Goal: Task Accomplishment & Management: Manage account settings

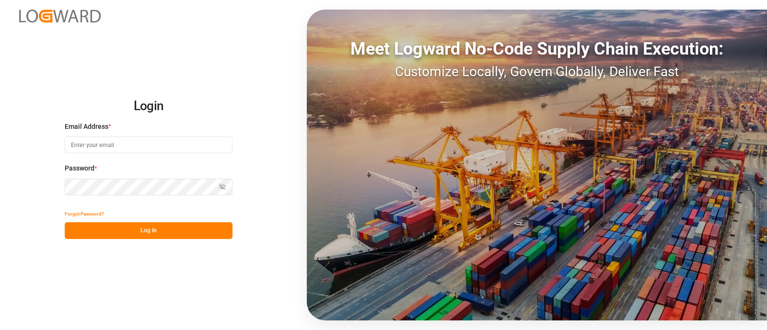
click at [117, 141] on input at bounding box center [149, 145] width 168 height 17
type input "[PERSON_NAME][EMAIL_ADDRESS][PERSON_NAME][DOMAIN_NAME]"
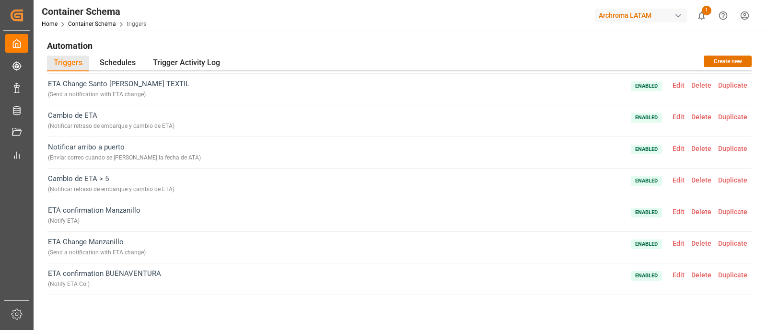
scroll to position [336, 0]
click at [671, 146] on span "Edit" at bounding box center [678, 149] width 19 height 8
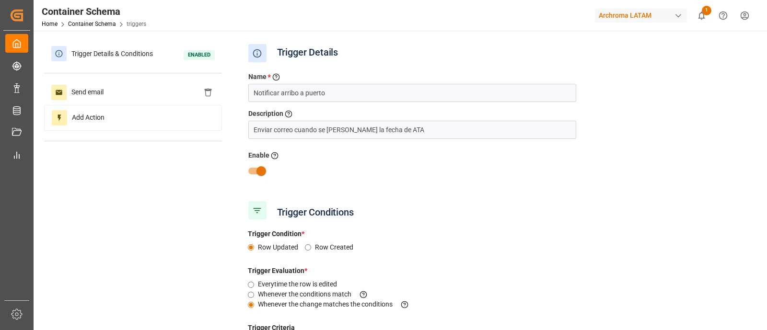
type input "ATA (Carrier)"
type input "Logward Status"
type input "Transport Type"
type input "ATA (Carrier)"
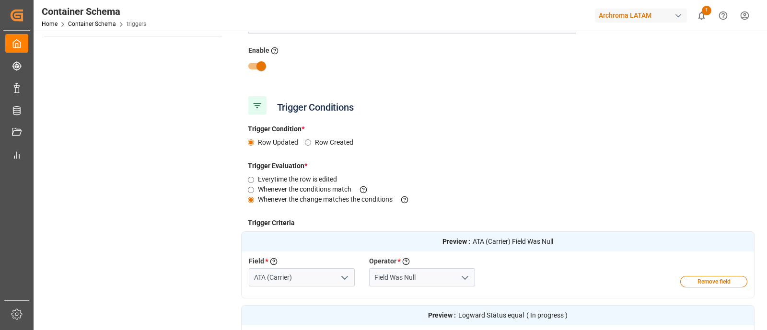
scroll to position [0, 0]
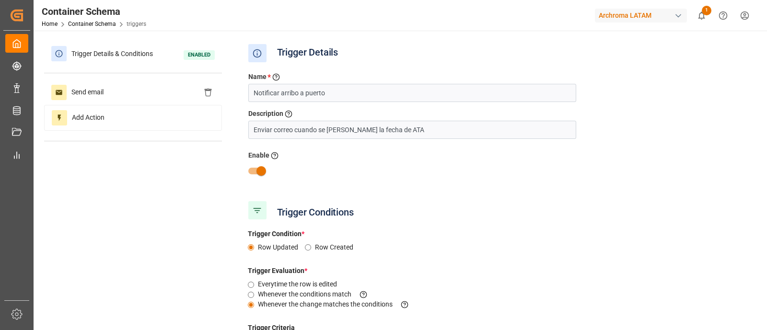
click at [131, 78] on div "Trigger Details & Conditions Enabled Send email Add Action" at bounding box center [133, 96] width 178 height 110
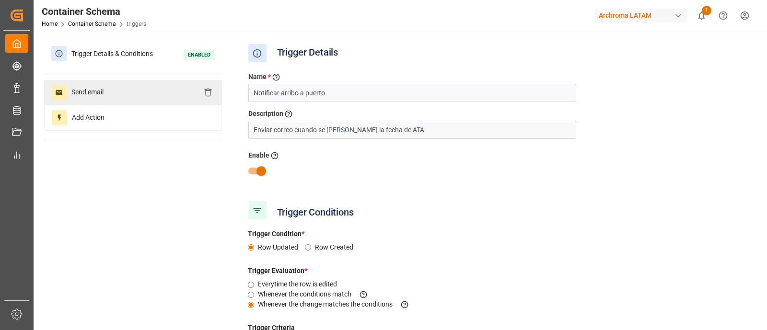
click at [143, 87] on div "Send email" at bounding box center [133, 92] width 178 height 25
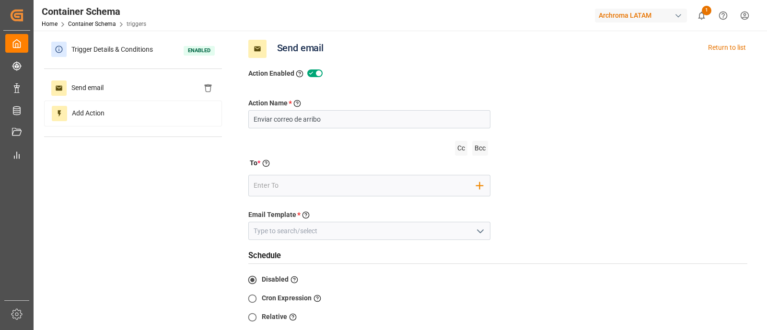
scroll to position [5, 0]
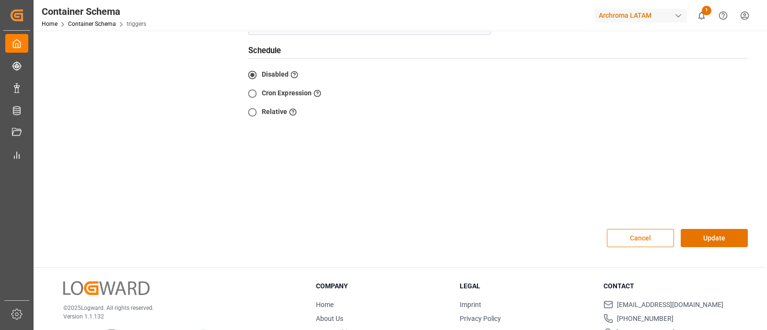
click at [639, 245] on button "Cancel" at bounding box center [640, 238] width 67 height 18
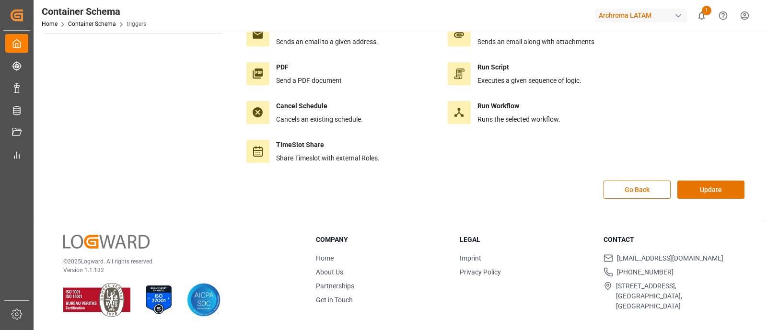
scroll to position [107, 0]
click at [648, 188] on button "Go Back" at bounding box center [636, 190] width 67 height 18
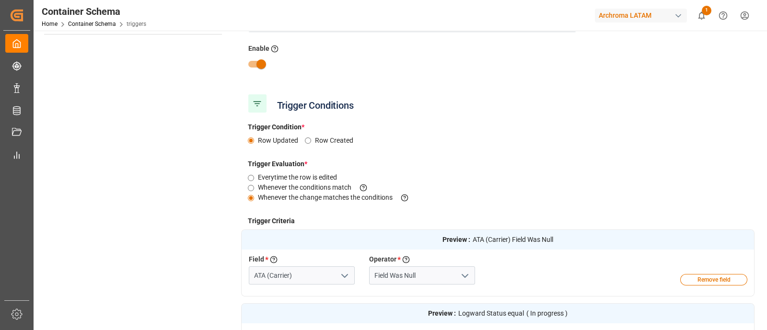
scroll to position [412, 0]
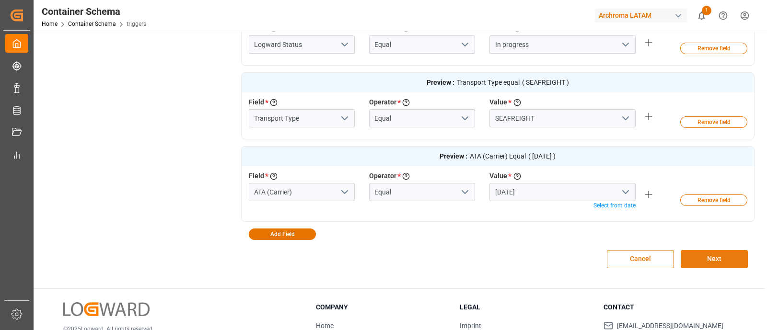
click at [718, 260] on button "Next" at bounding box center [713, 259] width 67 height 18
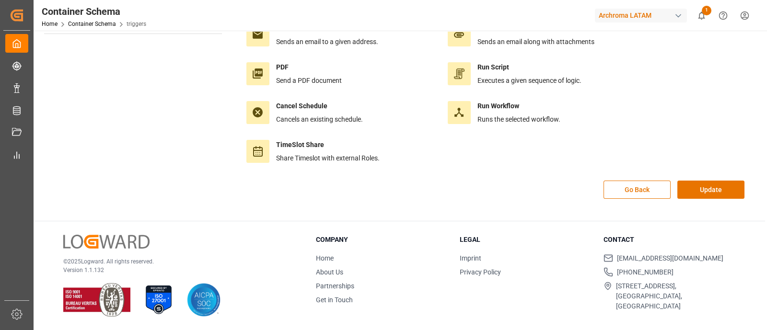
scroll to position [107, 0]
click at [706, 199] on div "Go Back Update" at bounding box center [498, 195] width 514 height 28
click at [703, 190] on button "Update" at bounding box center [710, 190] width 67 height 18
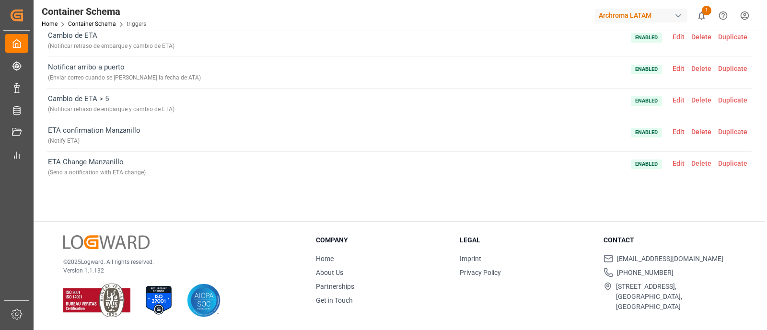
scroll to position [297, 0]
click at [675, 64] on span "Edit" at bounding box center [678, 68] width 19 height 8
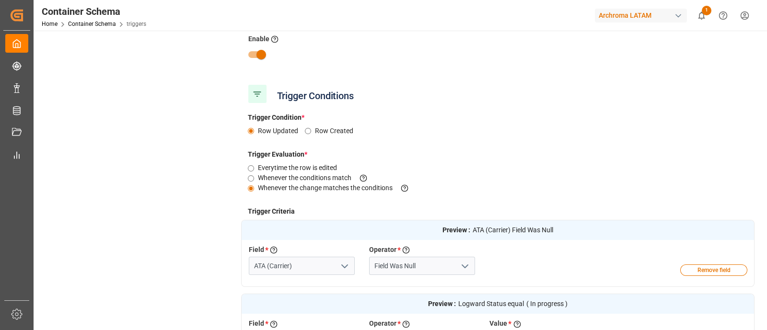
click at [258, 54] on input "checkbox" at bounding box center [261, 55] width 55 height 18
checkbox input "false"
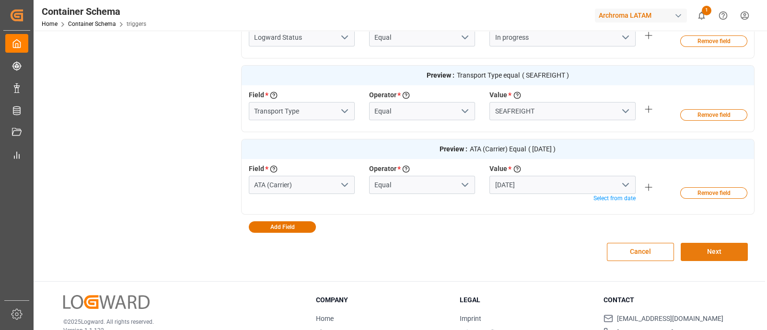
click at [703, 246] on button "Next" at bounding box center [713, 252] width 67 height 18
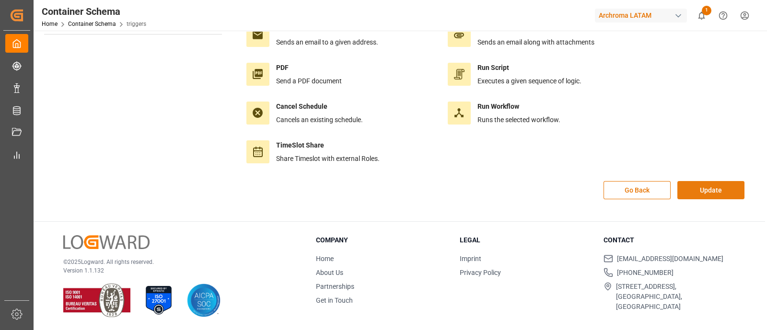
click at [697, 191] on button "Update" at bounding box center [710, 190] width 67 height 18
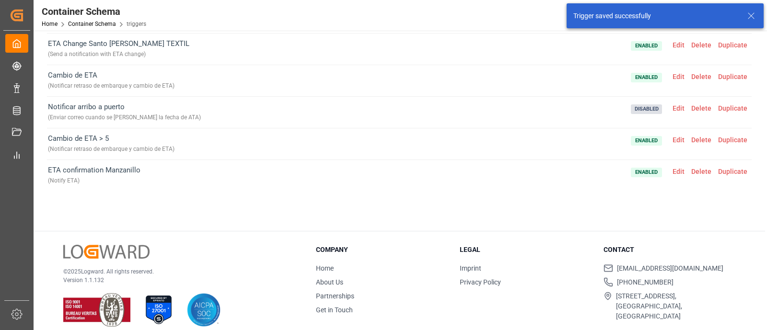
scroll to position [267, 0]
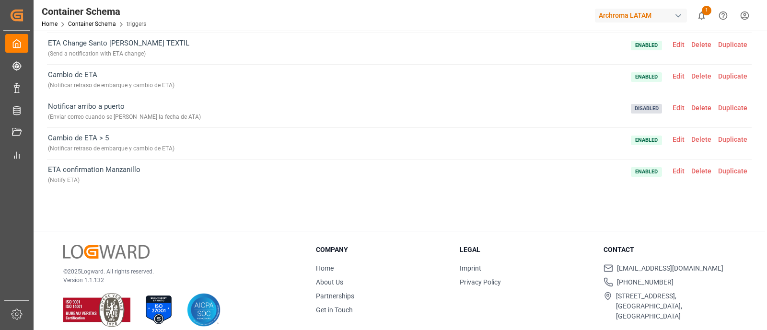
click at [675, 138] on span "Edit" at bounding box center [678, 140] width 19 height 8
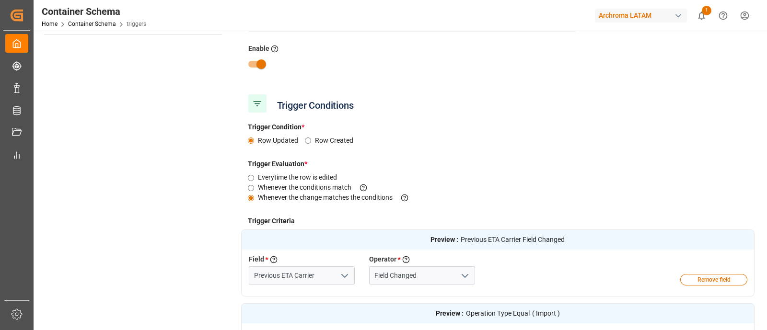
click at [259, 61] on input "checkbox" at bounding box center [261, 64] width 55 height 18
checkbox input "false"
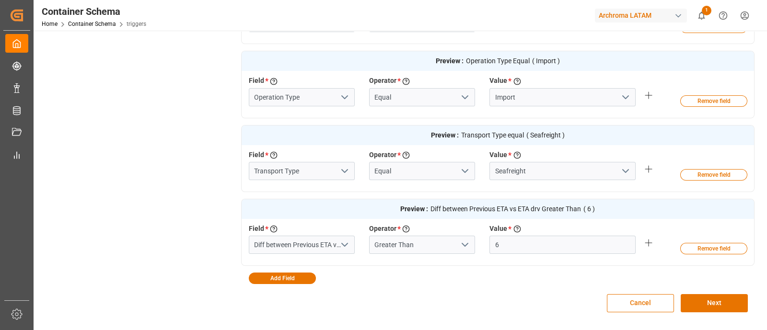
scroll to position [369, 0]
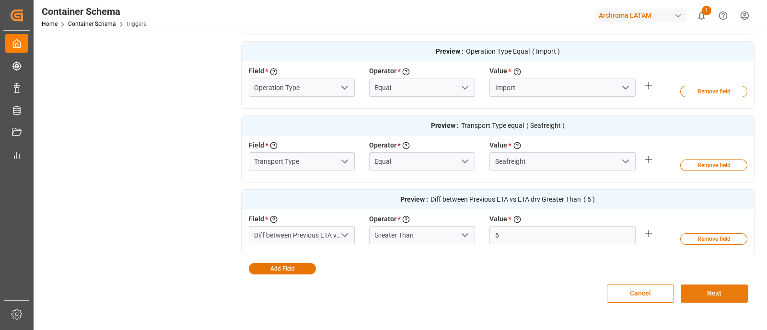
click at [698, 291] on button "Next" at bounding box center [713, 294] width 67 height 18
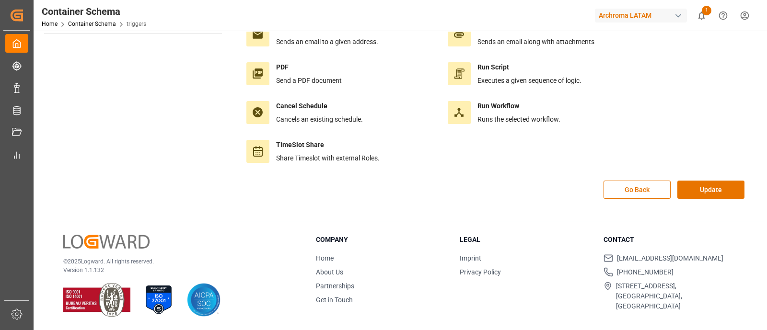
scroll to position [107, 0]
click at [703, 178] on div "Send web request Send request to a given url. Send file (SFTP) Send files over …" at bounding box center [498, 69] width 514 height 223
click at [703, 188] on button "Update" at bounding box center [710, 190] width 67 height 18
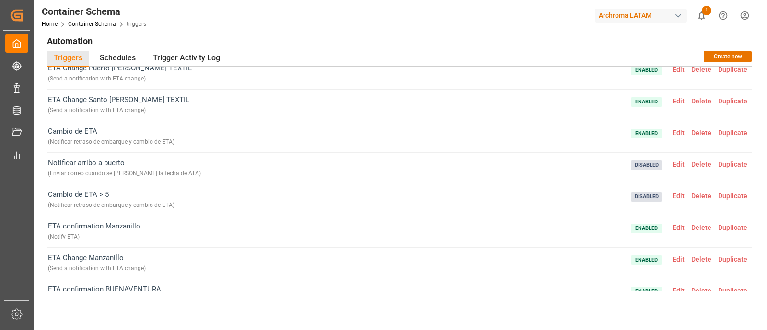
scroll to position [299, 0]
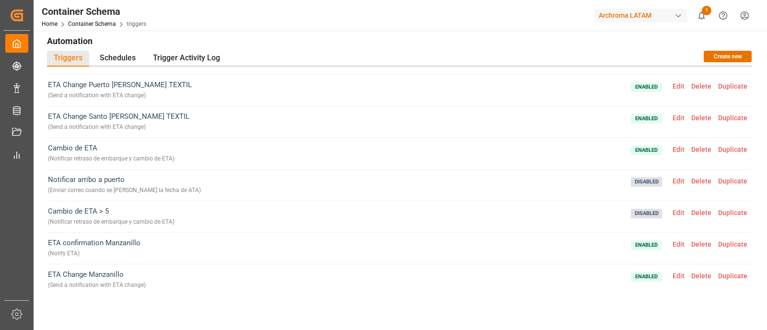
drag, startPoint x: 193, startPoint y: 116, endPoint x: 46, endPoint y: 114, distance: 146.2
click at [47, 114] on div "ETA Change Santo [PERSON_NAME] TEXTIL ( Send a notification with ETA change ) E…" at bounding box center [399, 122] width 704 height 32
copy span "ETA Change Santo [PERSON_NAME] TEXTIL"
click at [677, 114] on span "Edit" at bounding box center [678, 118] width 19 height 8
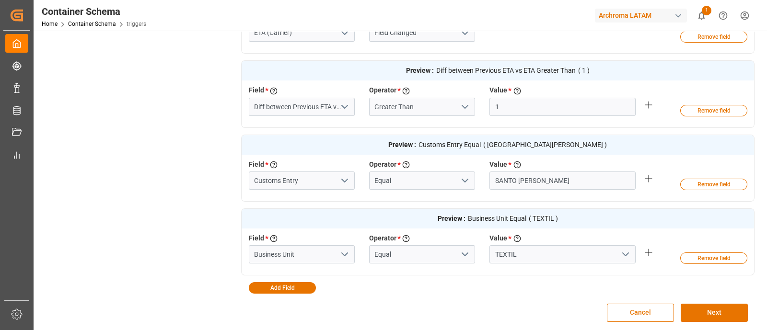
scroll to position [351, 0]
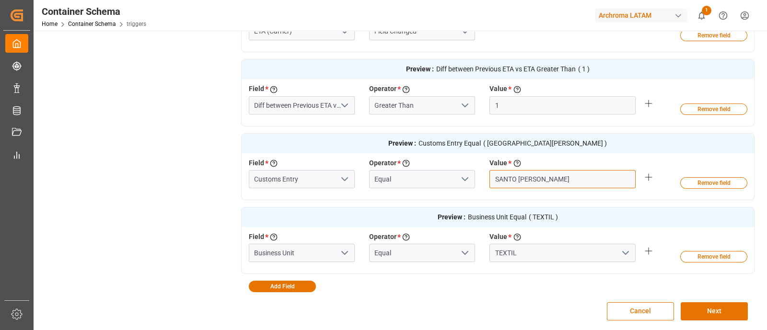
drag, startPoint x: 592, startPoint y: 177, endPoint x: 487, endPoint y: 182, distance: 104.6
click at [487, 182] on div "Value * Enter the value to evaluate the criteria [GEOGRAPHIC_DATA][PERSON_NAME]" at bounding box center [562, 173] width 161 height 30
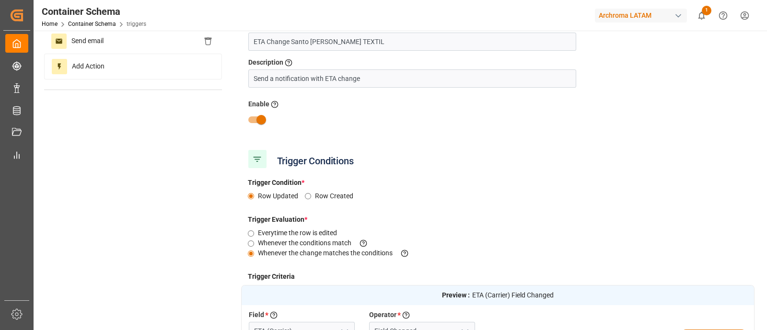
scroll to position [48, 0]
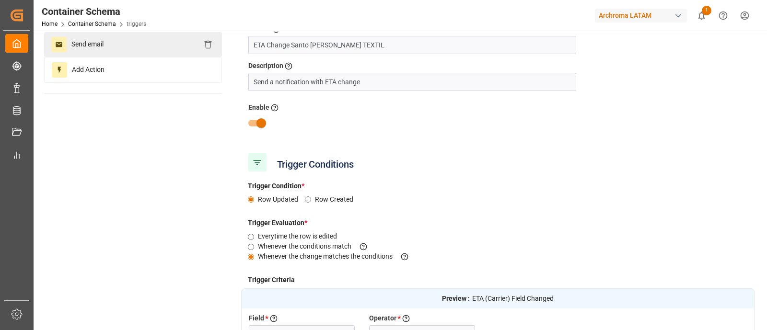
click at [124, 42] on div "Send email" at bounding box center [133, 44] width 178 height 25
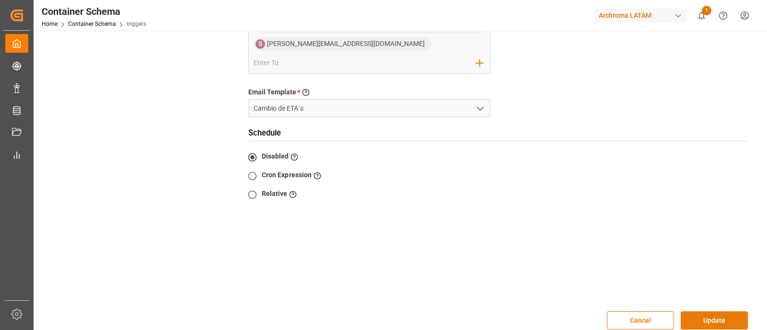
click at [737, 311] on button "Update" at bounding box center [713, 320] width 67 height 18
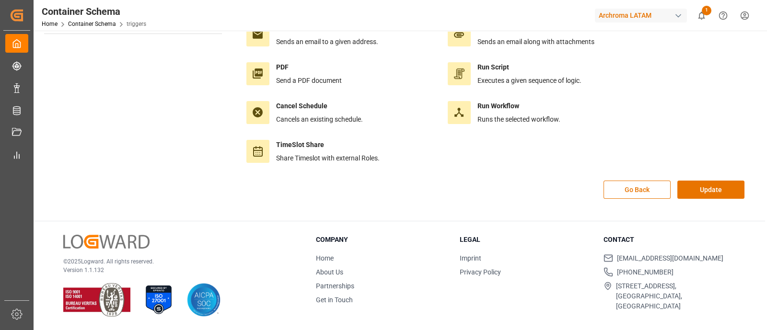
scroll to position [107, 0]
click at [712, 195] on button "Update" at bounding box center [710, 190] width 67 height 18
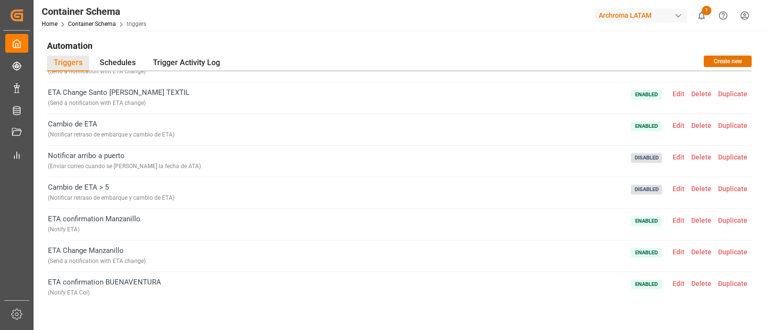
scroll to position [328, 0]
click at [679, 125] on span "Edit" at bounding box center [678, 125] width 19 height 8
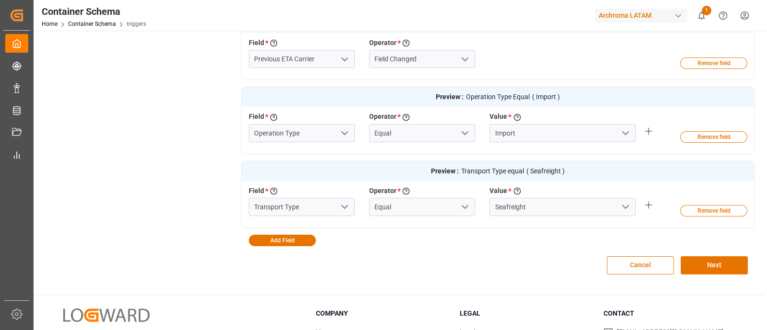
scroll to position [324, 0]
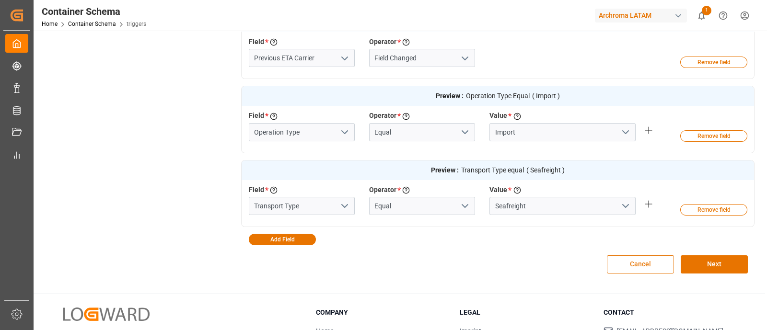
click at [630, 258] on button "Cancel" at bounding box center [640, 264] width 67 height 18
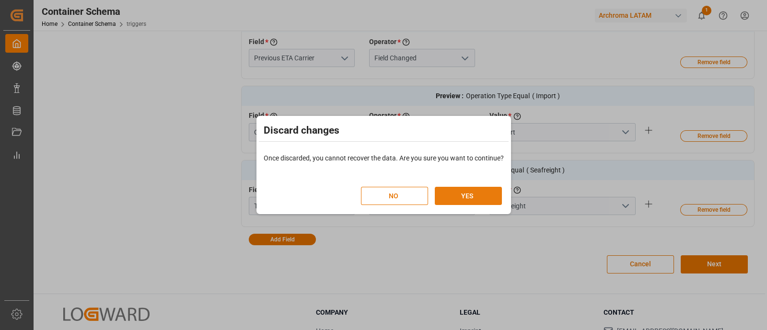
click at [467, 197] on button "YES" at bounding box center [468, 196] width 67 height 18
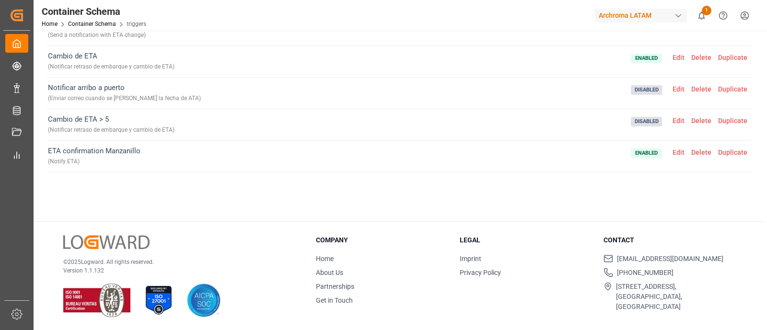
scroll to position [276, 0]
click at [671, 54] on span "Edit" at bounding box center [678, 57] width 19 height 8
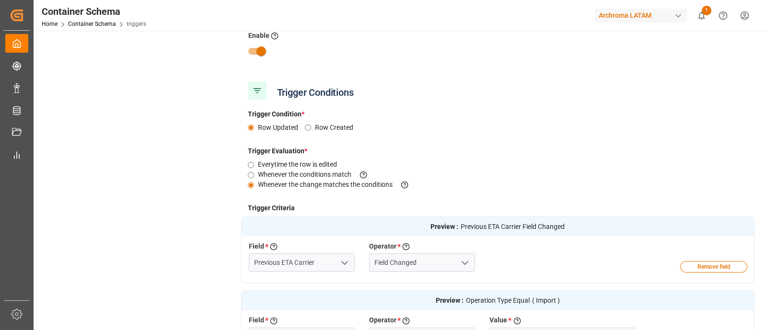
scroll to position [116, 0]
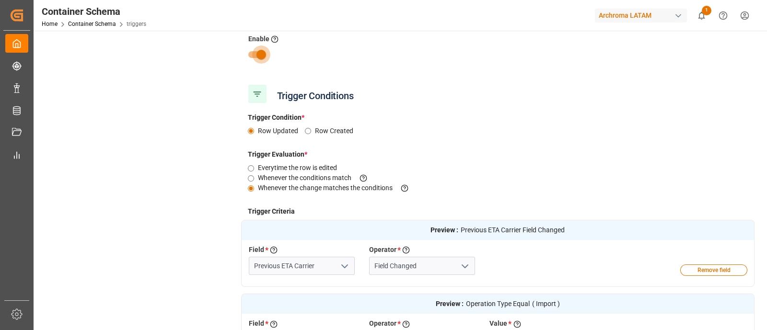
click at [255, 49] on input "checkbox" at bounding box center [261, 55] width 55 height 18
checkbox input "false"
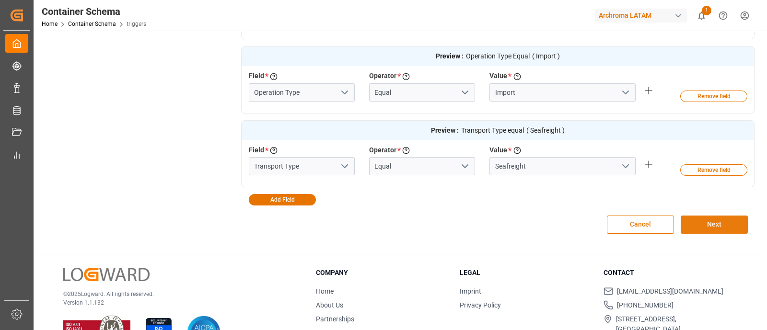
click at [697, 217] on button "Next" at bounding box center [713, 225] width 67 height 18
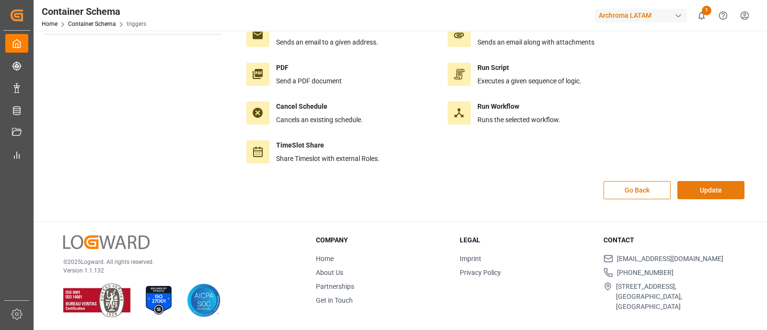
click at [695, 183] on button "Update" at bounding box center [710, 190] width 67 height 18
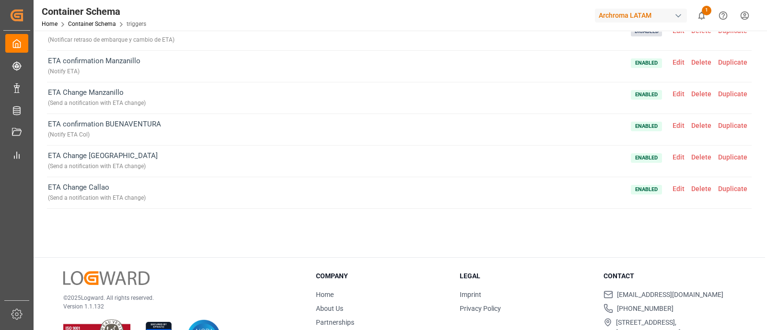
scroll to position [400, 0]
click at [678, 64] on span "Edit" at bounding box center [678, 64] width 19 height 8
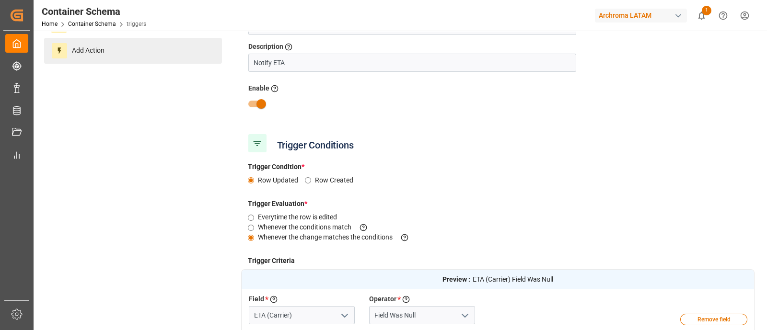
scroll to position [0, 0]
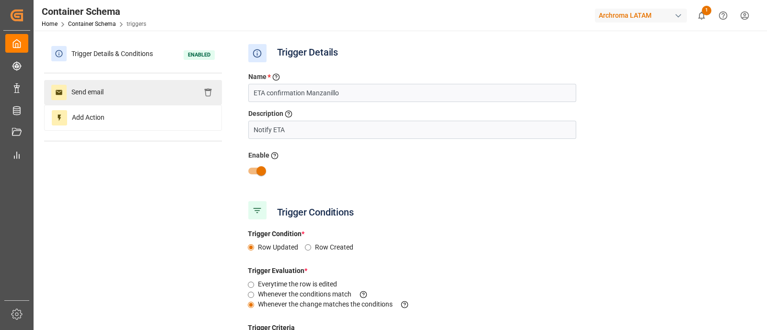
click at [137, 92] on div "Send email" at bounding box center [133, 92] width 178 height 25
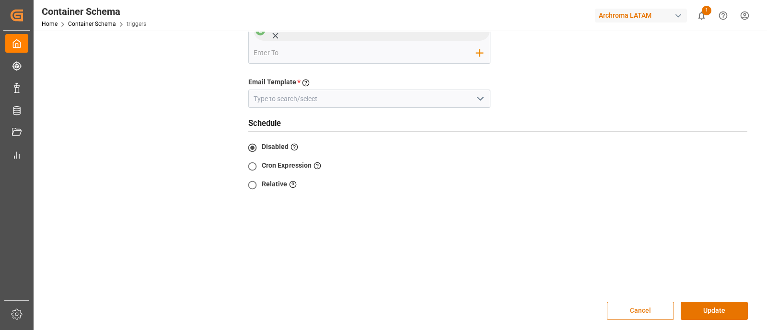
click at [640, 302] on button "Cancel" at bounding box center [640, 311] width 67 height 18
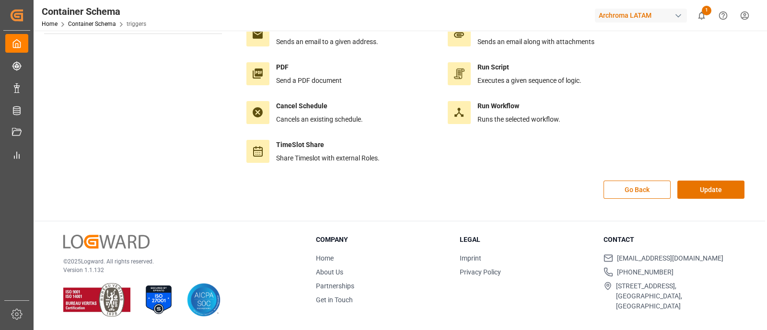
scroll to position [107, 0]
click at [690, 194] on button "Update" at bounding box center [710, 190] width 67 height 18
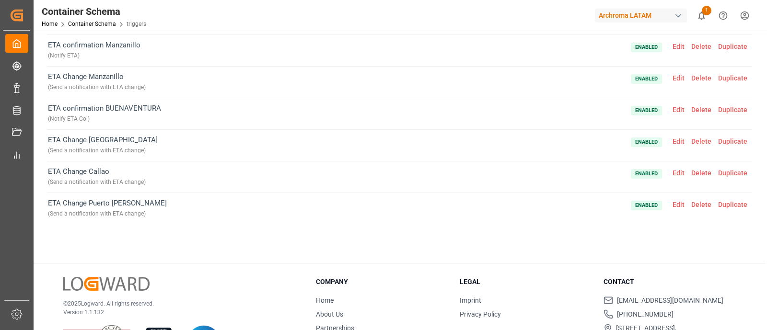
scroll to position [425, 0]
click at [677, 73] on span "Edit" at bounding box center [678, 77] width 19 height 8
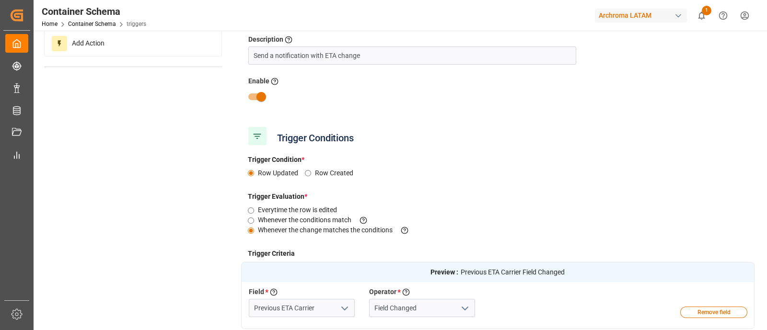
scroll to position [2, 0]
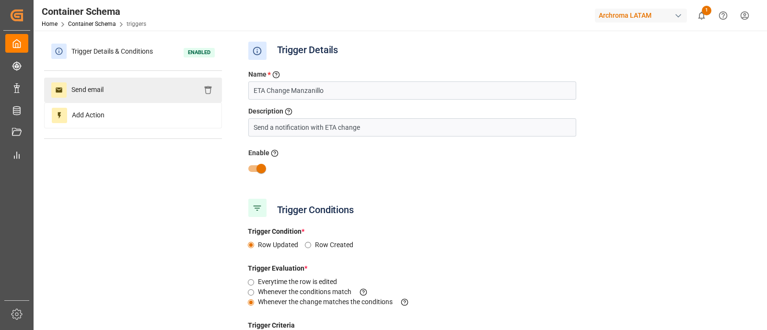
click at [170, 84] on div "Send email" at bounding box center [133, 90] width 178 height 25
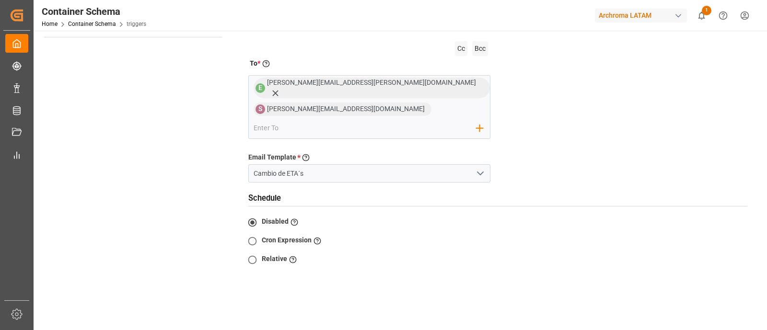
scroll to position [186, 0]
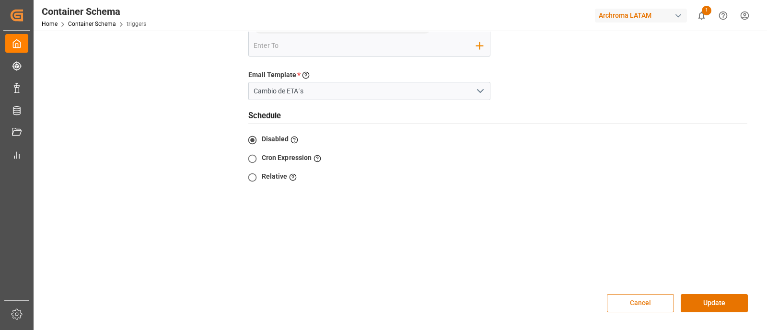
click at [656, 294] on button "Cancel" at bounding box center [640, 303] width 67 height 18
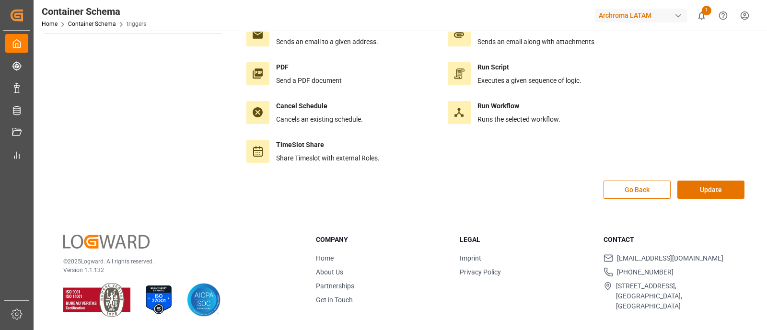
scroll to position [107, 0]
click at [706, 189] on button "Update" at bounding box center [710, 190] width 67 height 18
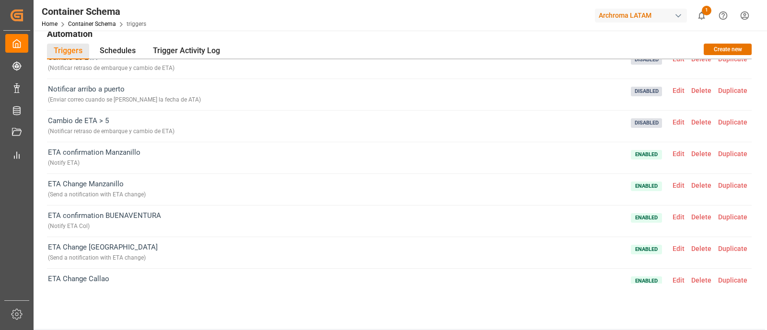
scroll to position [386, 0]
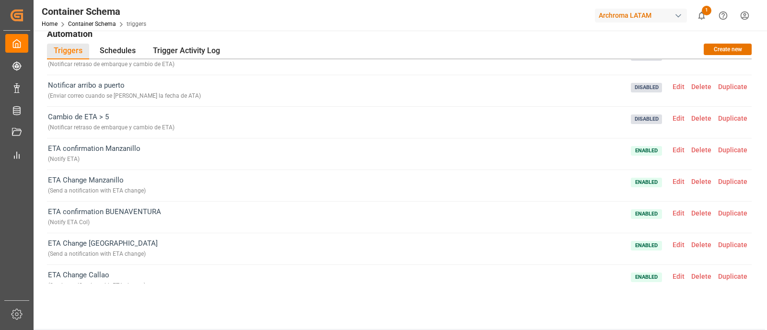
click at [676, 84] on span "Edit" at bounding box center [678, 87] width 19 height 8
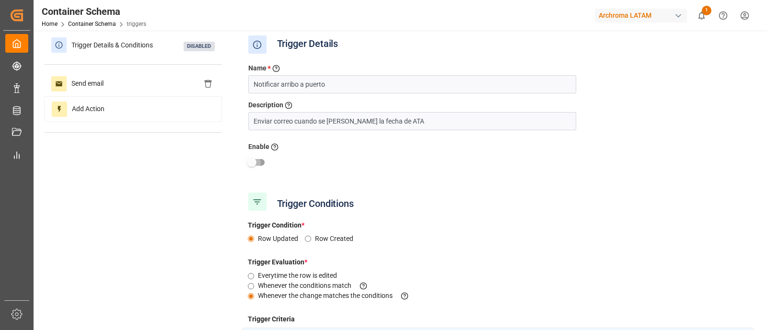
click at [264, 164] on input "checkbox" at bounding box center [251, 162] width 55 height 18
checkbox input "true"
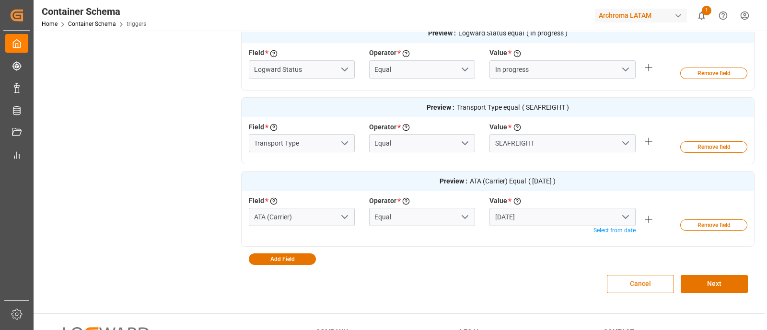
scroll to position [396, 0]
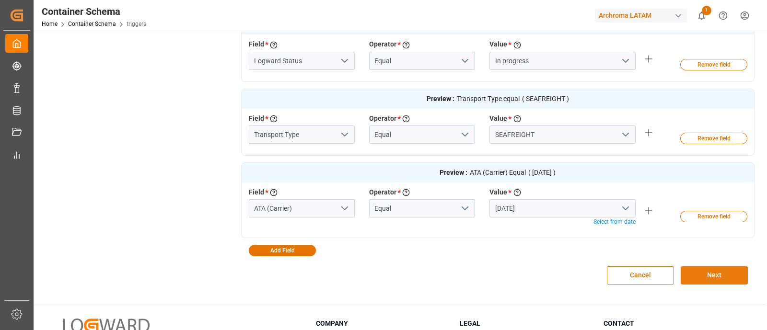
click at [716, 270] on button "Next" at bounding box center [713, 275] width 67 height 18
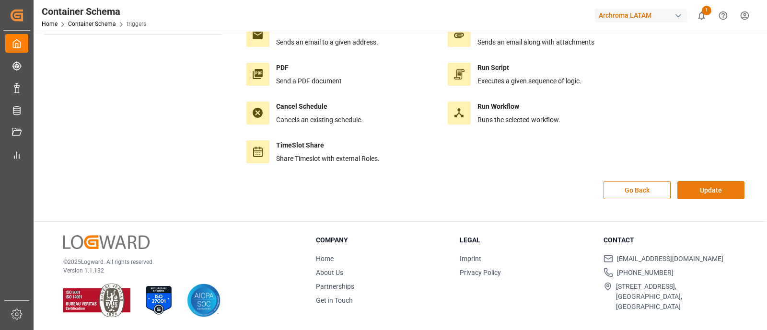
click at [721, 190] on button "Update" at bounding box center [710, 190] width 67 height 18
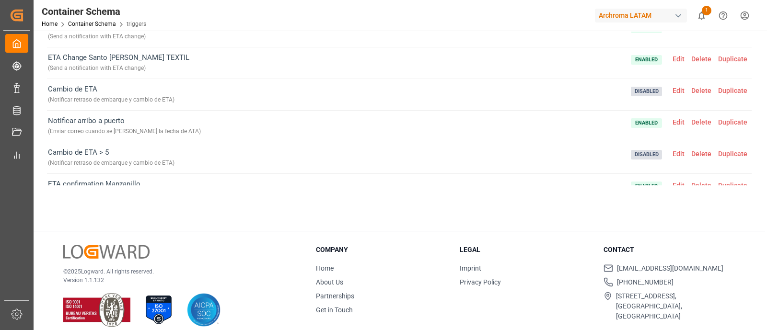
scroll to position [253, 0]
click at [677, 86] on span "Edit" at bounding box center [678, 90] width 19 height 8
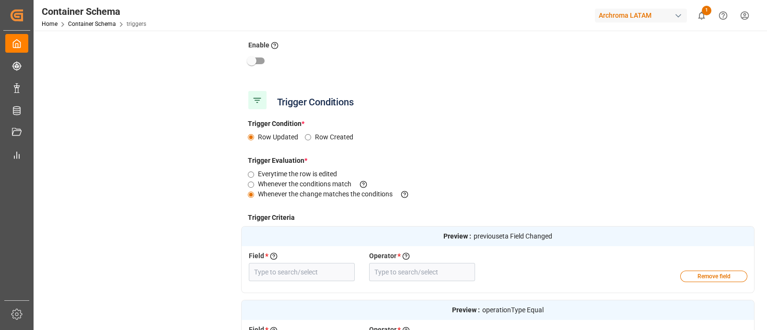
type input "Previous ETA Carrier"
type input "Field Changed"
type input "Operation Type"
type input "Equal"
type input "Transport Type"
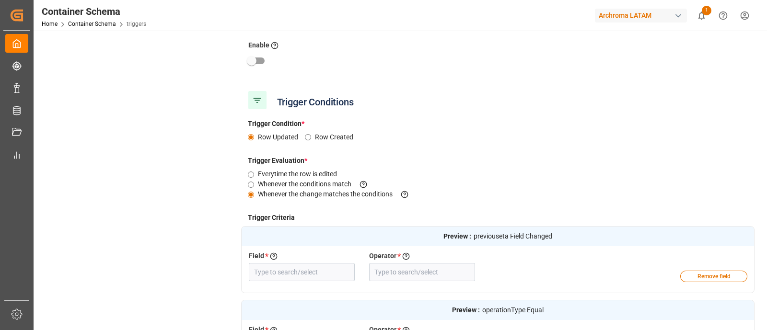
type input "Equal"
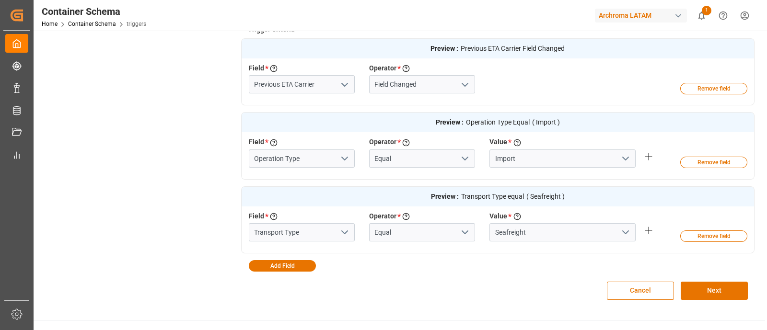
scroll to position [299, 0]
click at [642, 288] on button "Cancel" at bounding box center [640, 290] width 67 height 18
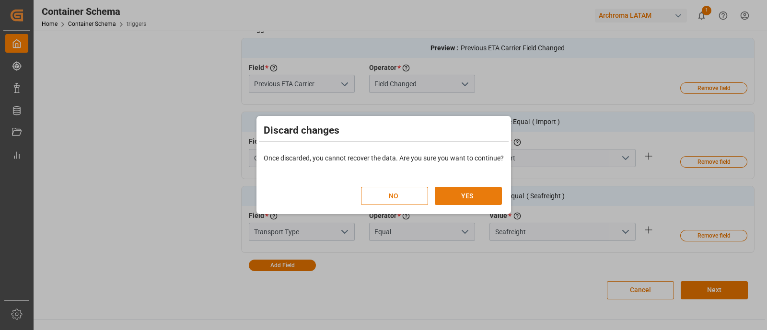
click at [478, 197] on button "YES" at bounding box center [468, 196] width 67 height 18
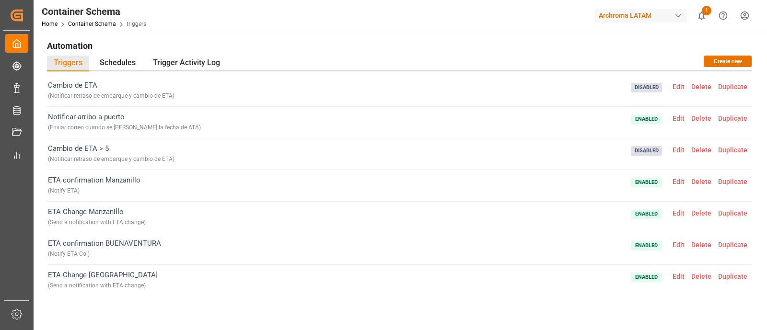
scroll to position [387, 0]
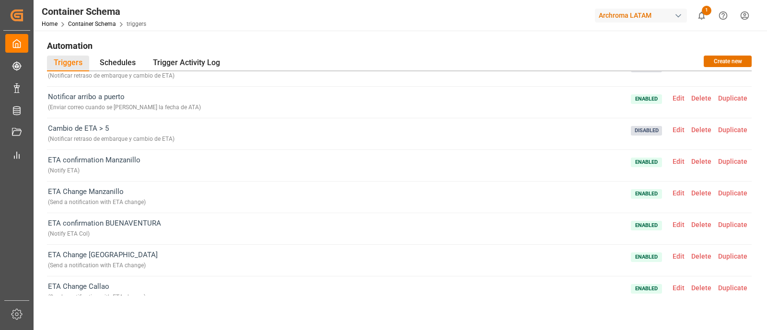
click at [673, 160] on span "Edit" at bounding box center [678, 162] width 19 height 8
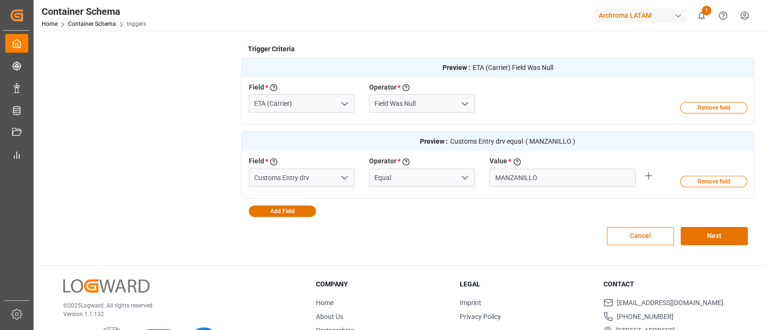
scroll to position [280, 0]
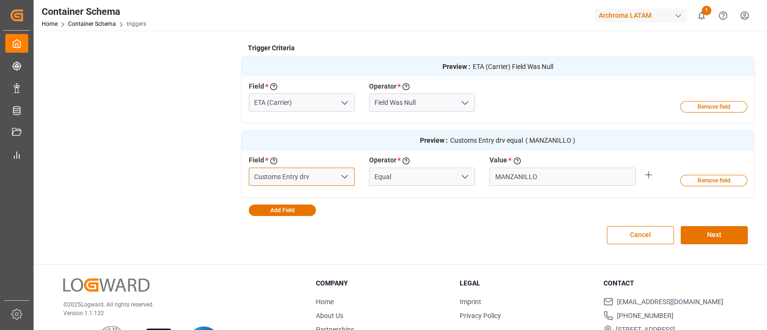
click at [321, 181] on input "Customs Entry drv" at bounding box center [302, 177] width 106 height 18
type input "Customs Entry"
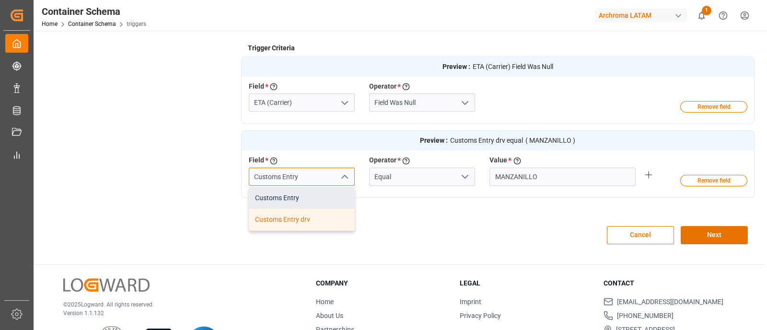
click at [320, 190] on div "Customs Entry" at bounding box center [301, 198] width 105 height 22
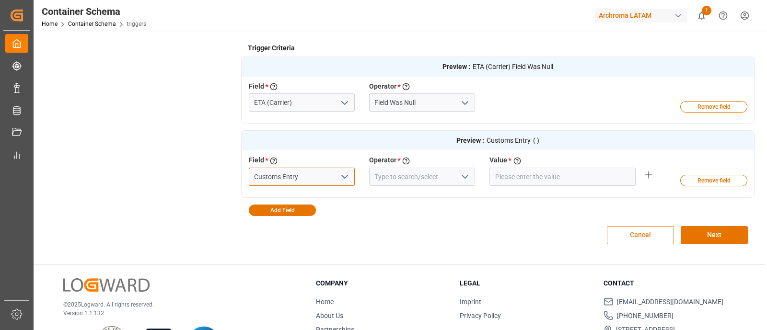
type input "Customs Entry"
click at [616, 233] on button "Cancel" at bounding box center [640, 235] width 67 height 18
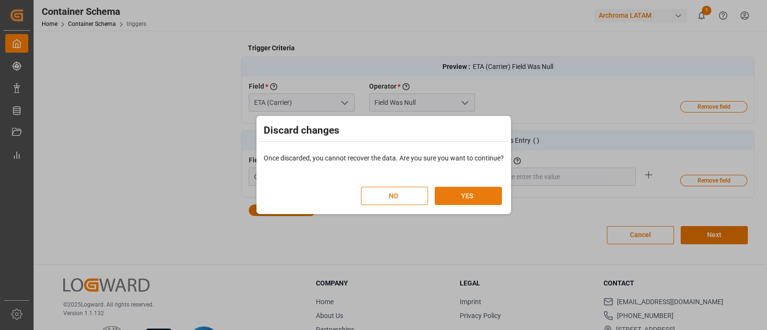
click at [464, 200] on button "YES" at bounding box center [468, 196] width 67 height 18
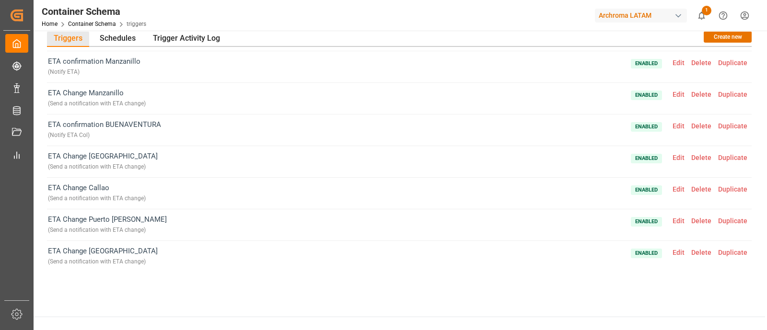
scroll to position [462, 0]
click at [464, 200] on div "ETA Change Callao ( Send a notification with ETA change ) Enabled Edit Delete D…" at bounding box center [399, 193] width 704 height 32
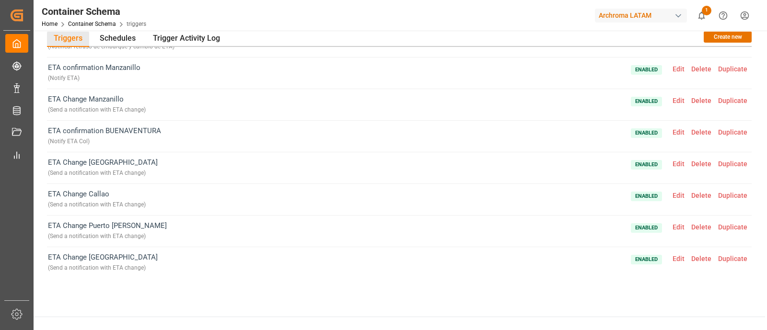
click at [106, 94] on span "ETA Change Manzanillo ( Send a notification with ETA change )" at bounding box center [97, 105] width 98 height 22
copy span "Manzanillo"
click at [669, 99] on span "Edit" at bounding box center [678, 101] width 19 height 8
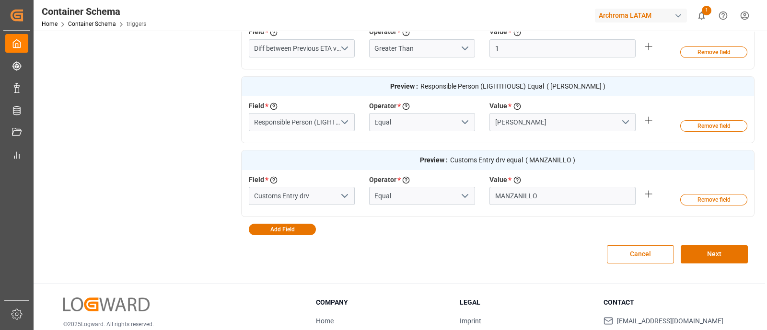
scroll to position [409, 0]
click at [637, 253] on button "Cancel" at bounding box center [640, 253] width 67 height 18
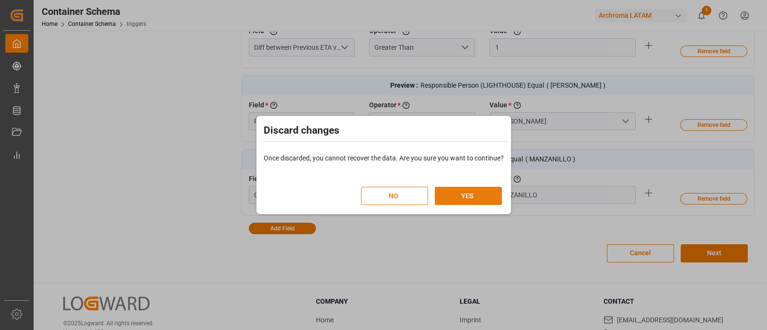
click at [474, 200] on button "YES" at bounding box center [468, 196] width 67 height 18
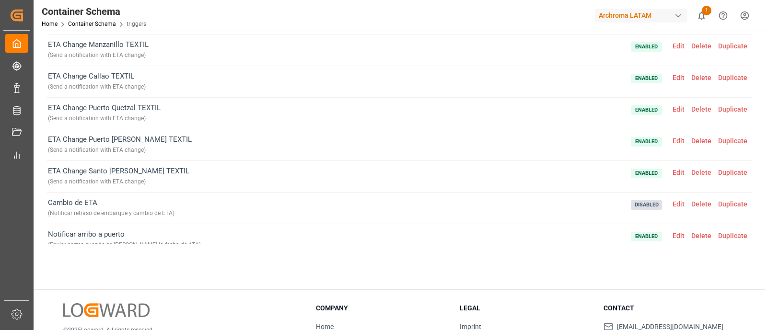
scroll to position [199, 0]
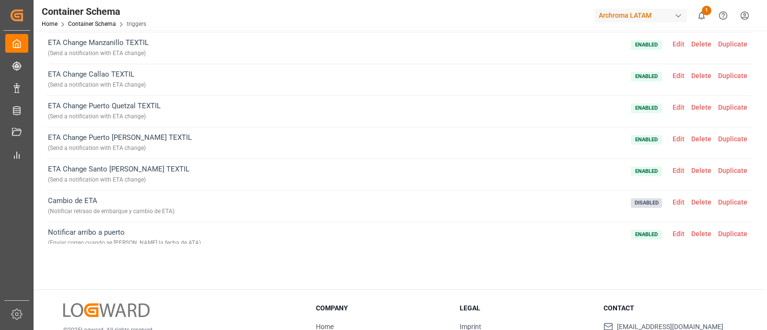
click at [669, 73] on span "Edit" at bounding box center [678, 76] width 19 height 8
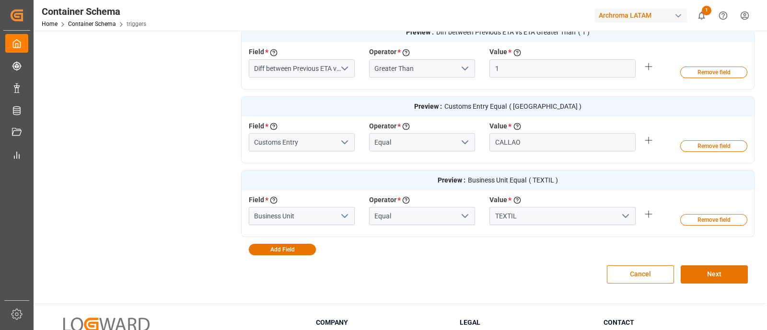
scroll to position [393, 0]
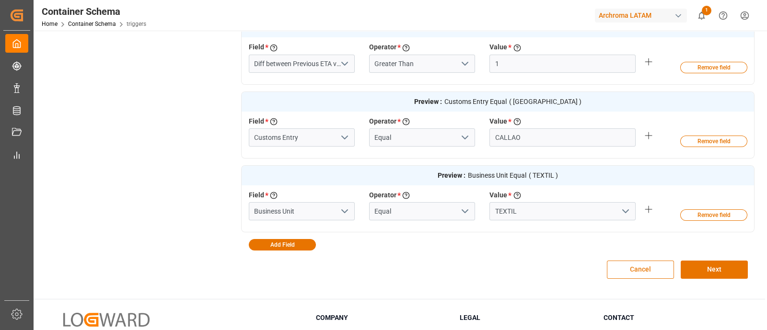
click at [623, 265] on button "Cancel" at bounding box center [640, 270] width 67 height 18
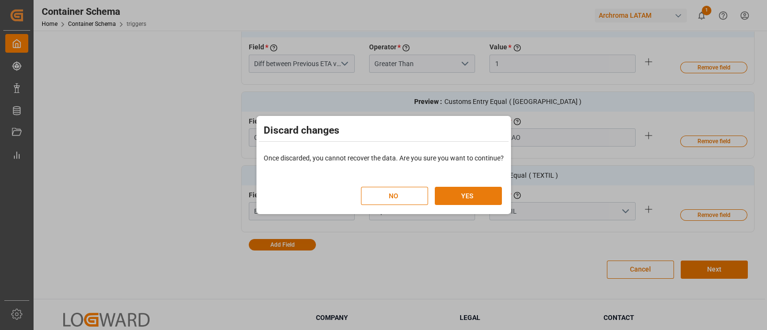
click at [479, 199] on button "YES" at bounding box center [468, 196] width 67 height 18
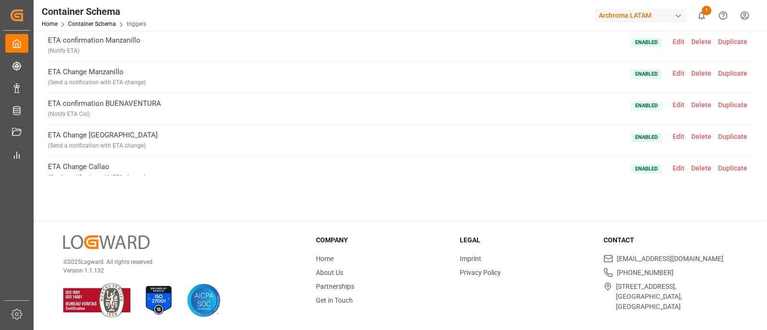
scroll to position [388, 0]
